Goal: Task Accomplishment & Management: Complete application form

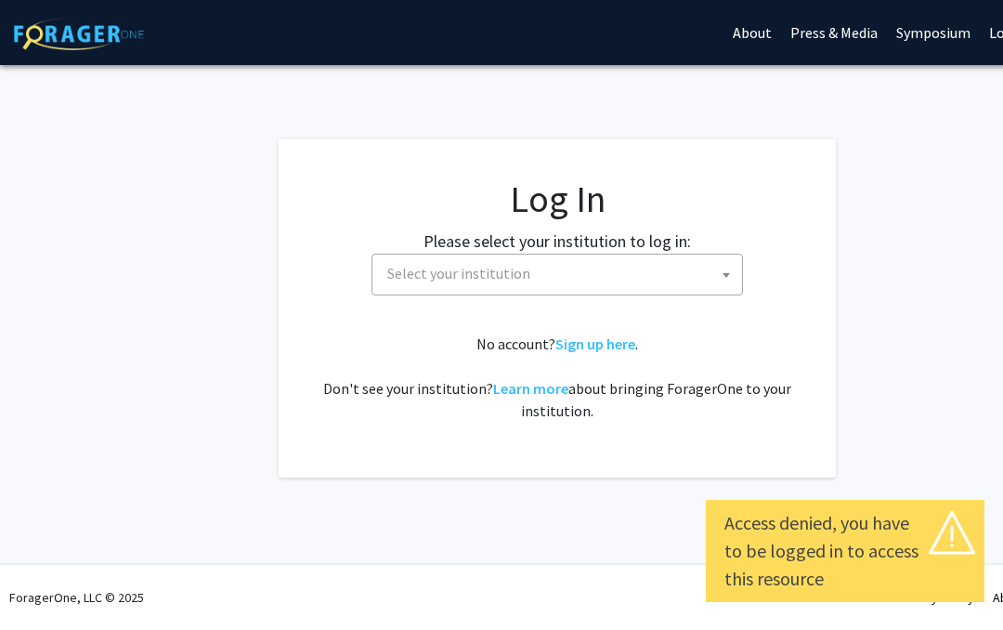
select select
click at [705, 280] on span "Select your institution" at bounding box center [561, 274] width 362 height 38
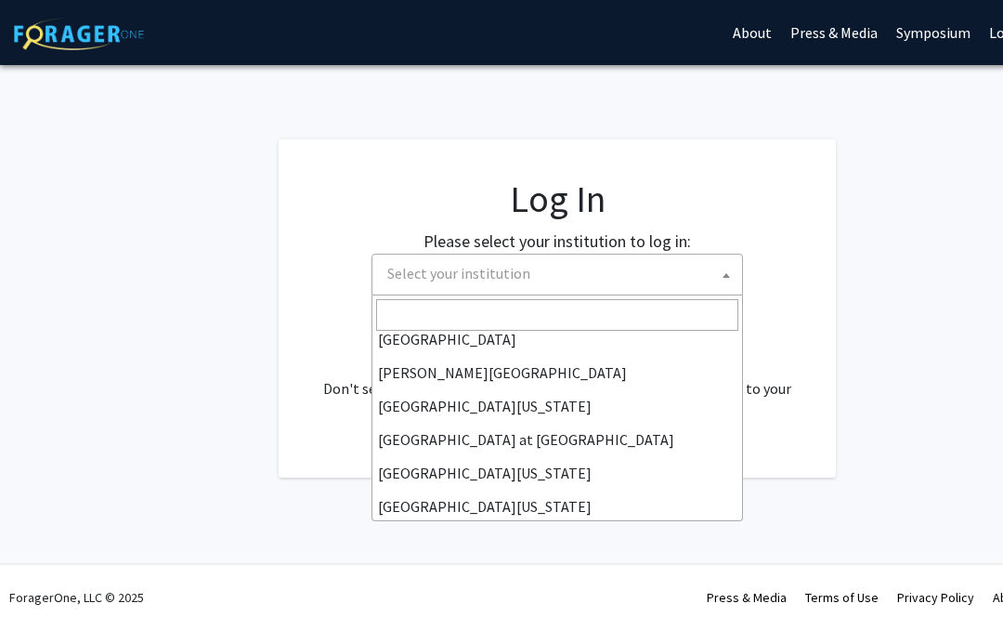
scroll to position [587, 0]
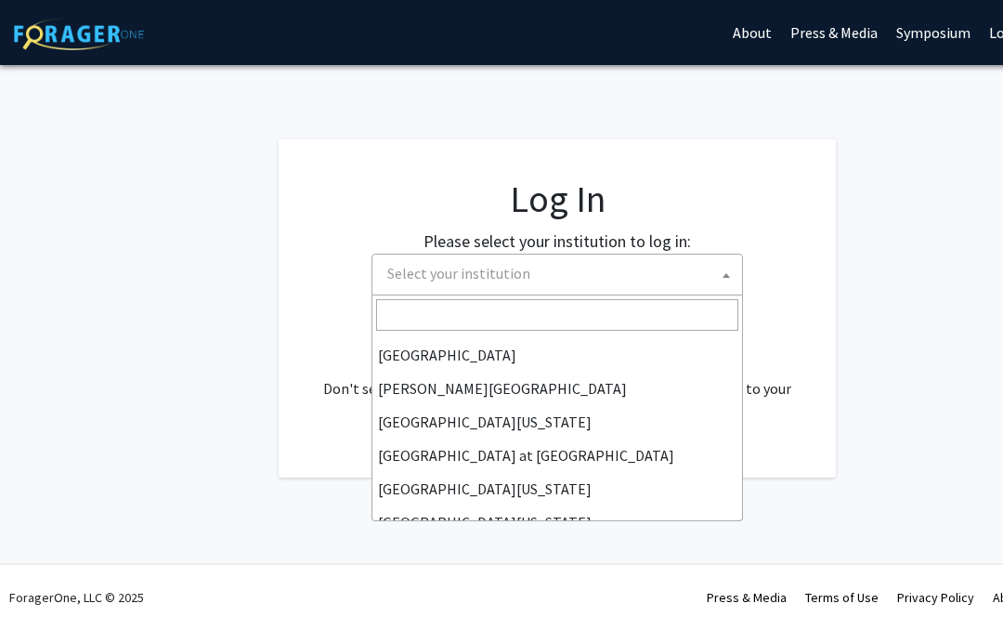
click at [817, 300] on fg-card "Log In Please select your institution to log in: [GEOGRAPHIC_DATA] [GEOGRAPHIC_…" at bounding box center [557, 308] width 557 height 338
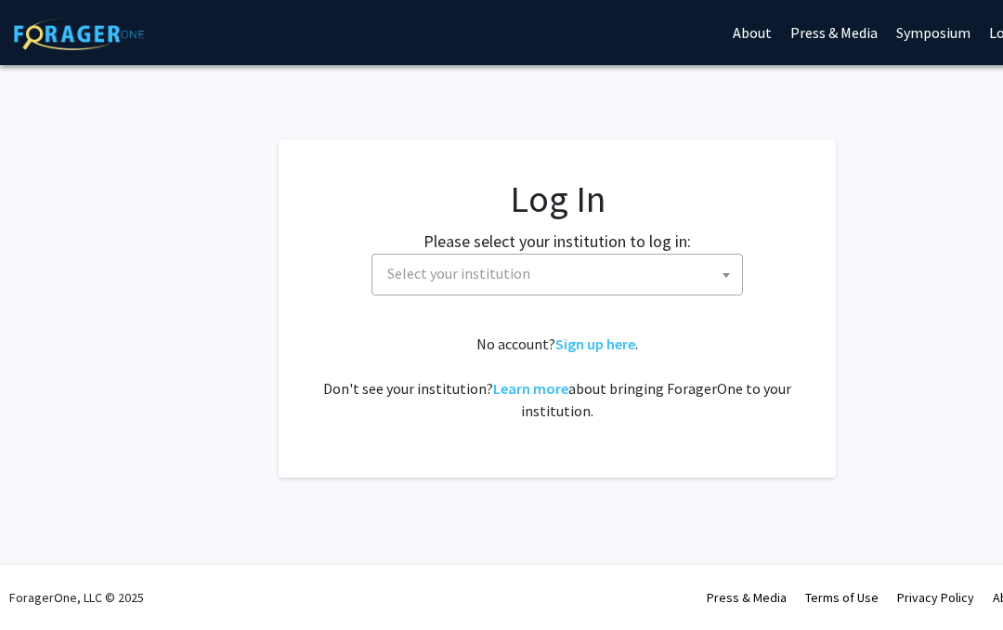
click at [714, 285] on span "Select your institution" at bounding box center [561, 274] width 362 height 38
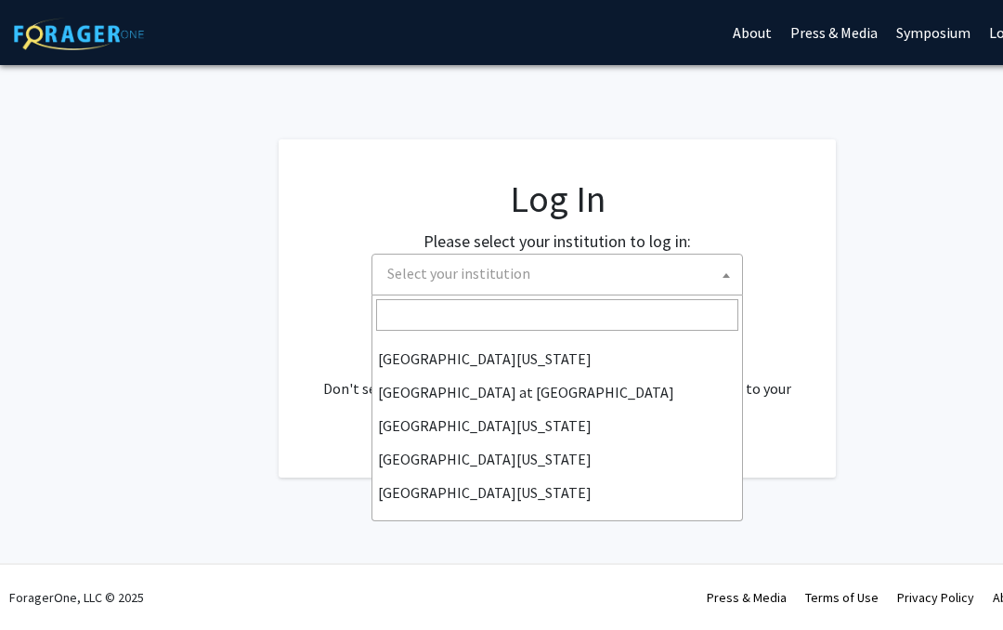
scroll to position [650, 0]
click at [810, 314] on fg-card "Log In Please select your institution to log in: [GEOGRAPHIC_DATA] [GEOGRAPHIC_…" at bounding box center [557, 308] width 557 height 338
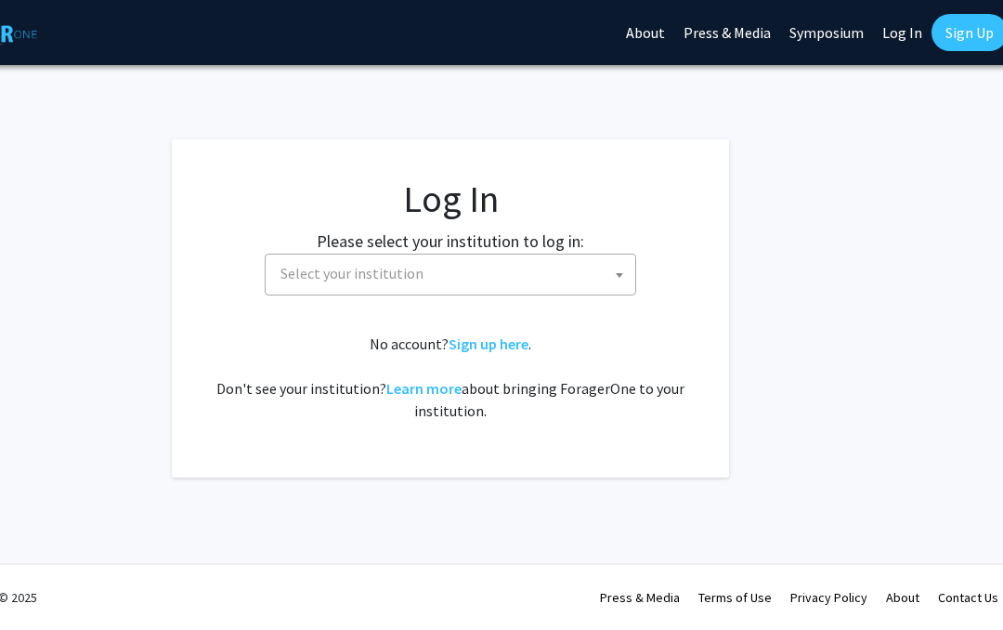
scroll to position [0, 111]
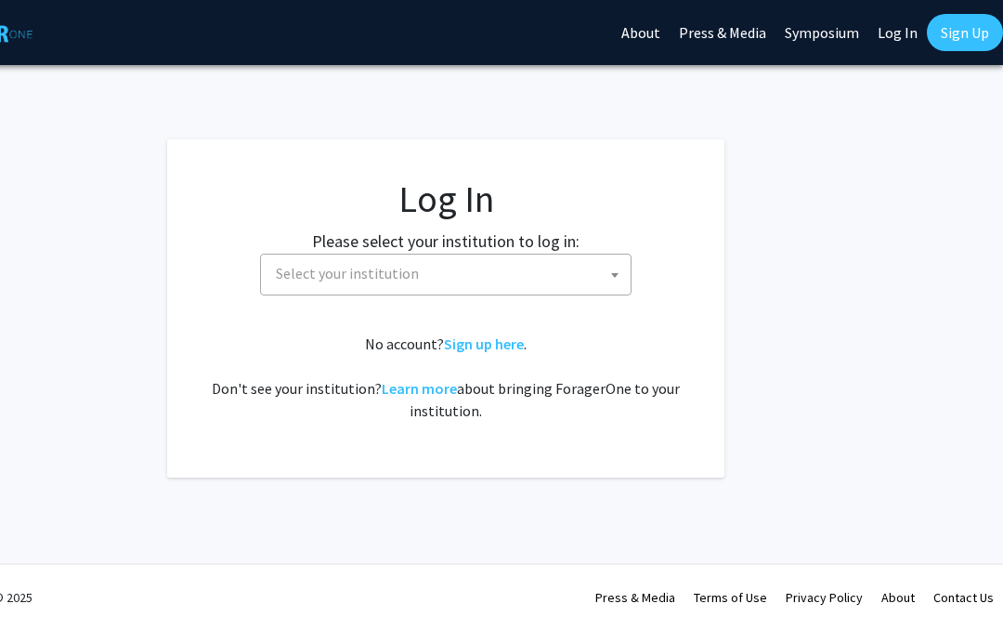
click at [963, 37] on link "Sign Up" at bounding box center [965, 32] width 76 height 37
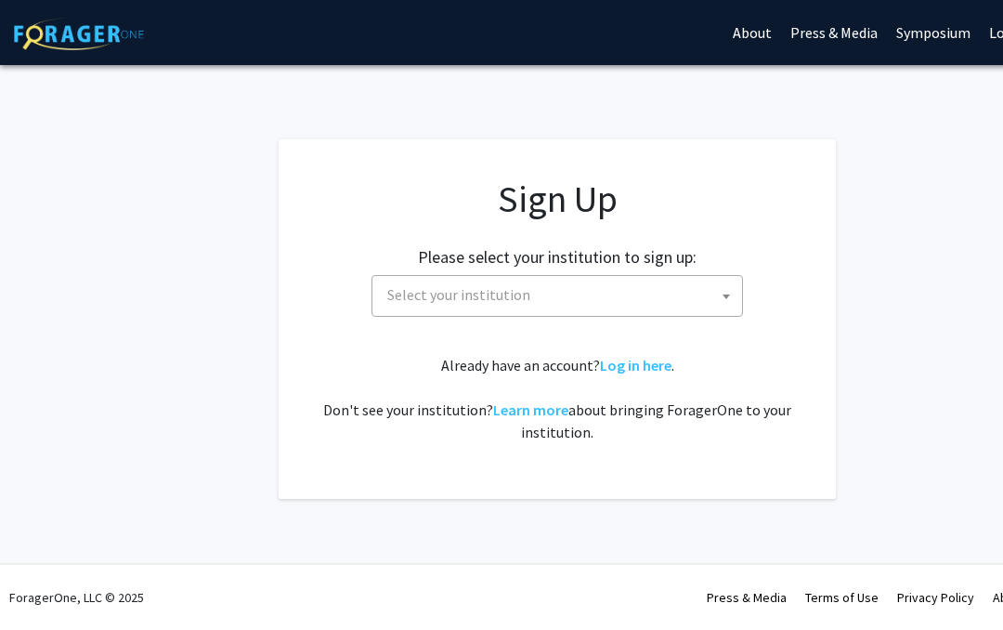
click at [719, 284] on span at bounding box center [726, 296] width 19 height 41
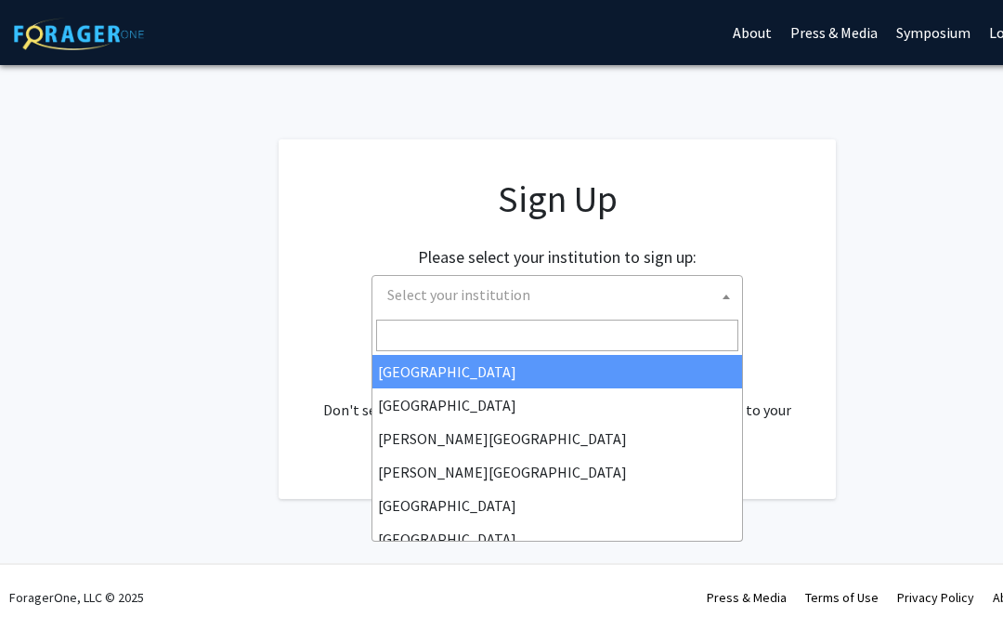
scroll to position [-1, 0]
click at [796, 352] on div "Sign Up Please select your institution to sign up: [GEOGRAPHIC_DATA] [GEOGRAPHI…" at bounding box center [557, 310] width 483 height 267
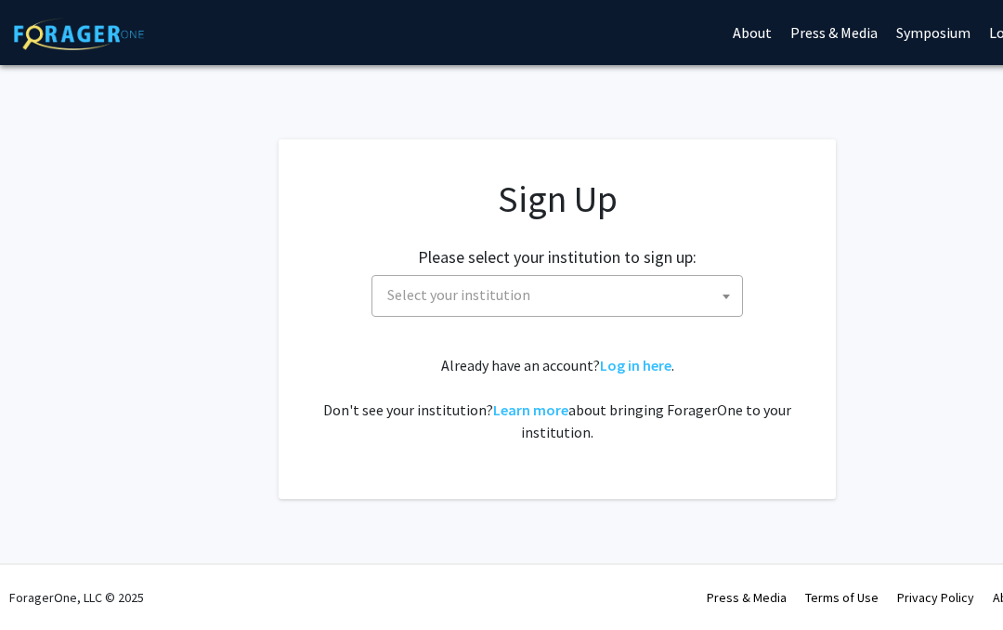
click at [552, 414] on link "Learn more" at bounding box center [530, 409] width 75 height 19
